Goal: Contribute content

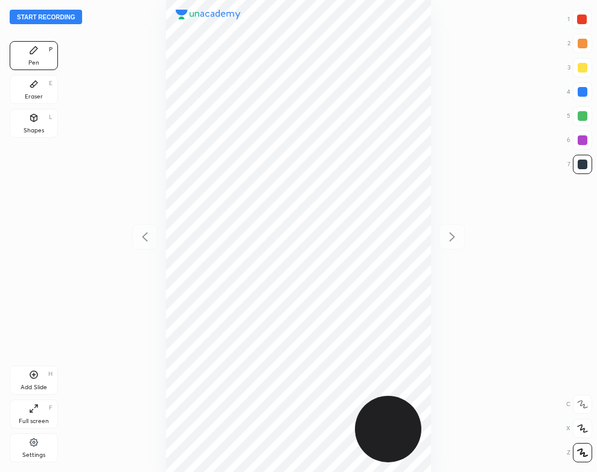
scroll to position [472, 404]
click at [114, 100] on div at bounding box center [299, 236] width 404 height 472
click at [63, 16] on button "Start recording" at bounding box center [46, 17] width 72 height 14
click at [30, 434] on div "Settings" at bounding box center [34, 447] width 48 height 29
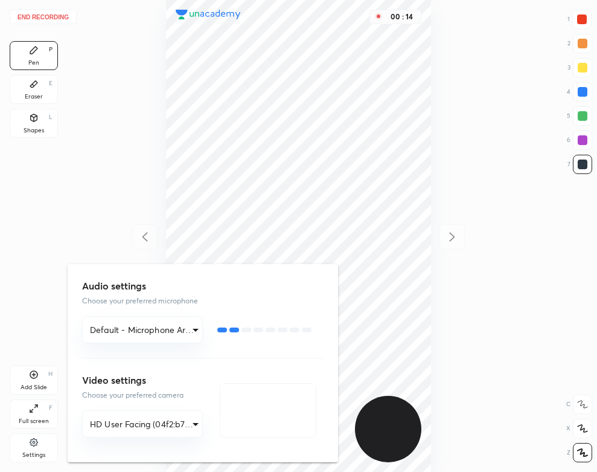
click at [65, 86] on div at bounding box center [298, 236] width 597 height 472
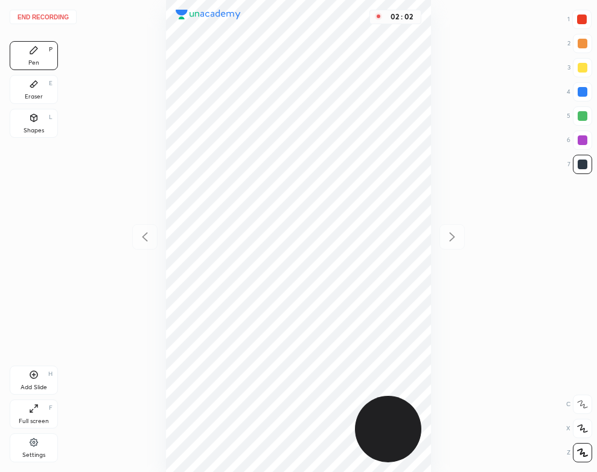
click at [50, 377] on div "H" at bounding box center [50, 374] width 4 height 6
click at [432, 103] on div "02 : 30" at bounding box center [299, 236] width 404 height 472
click at [141, 239] on icon at bounding box center [145, 236] width 14 height 14
click at [459, 232] on icon at bounding box center [452, 236] width 14 height 14
click at [24, 93] on div "Eraser E" at bounding box center [34, 89] width 48 height 29
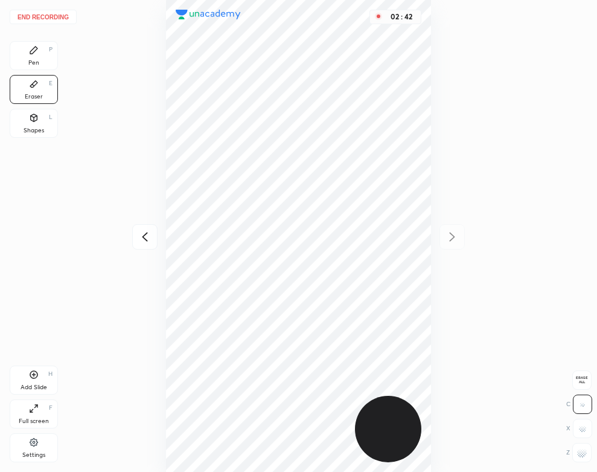
click at [35, 64] on div "Pen" at bounding box center [33, 63] width 11 height 6
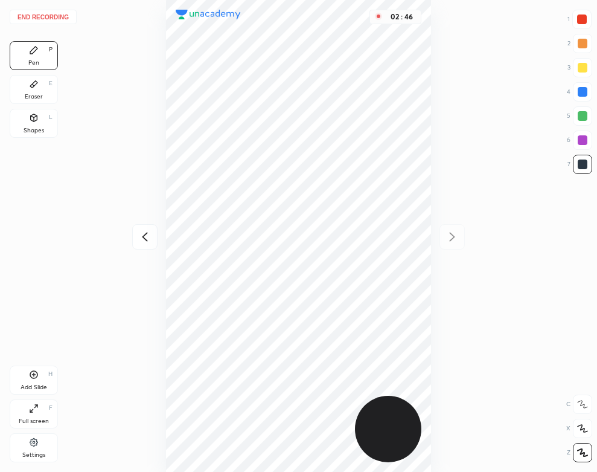
click at [57, 14] on button "End recording" at bounding box center [43, 17] width 67 height 14
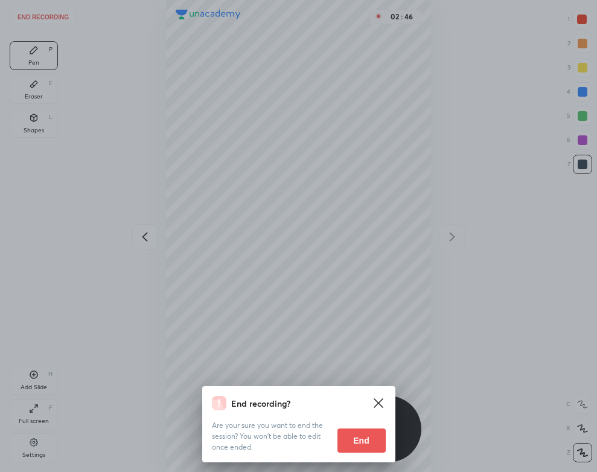
click at [353, 437] on button "End" at bounding box center [362, 440] width 48 height 24
